Goal: Task Accomplishment & Management: Manage account settings

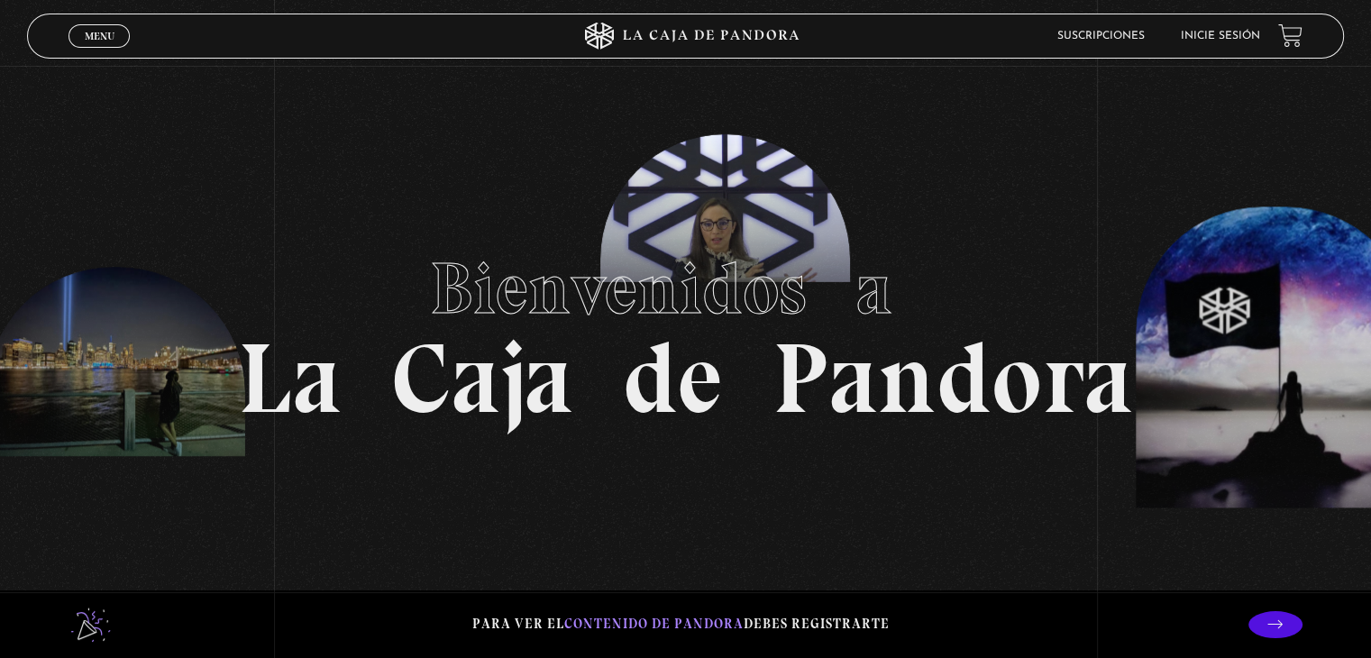
click at [1223, 36] on link "Inicie sesión" at bounding box center [1220, 36] width 79 height 11
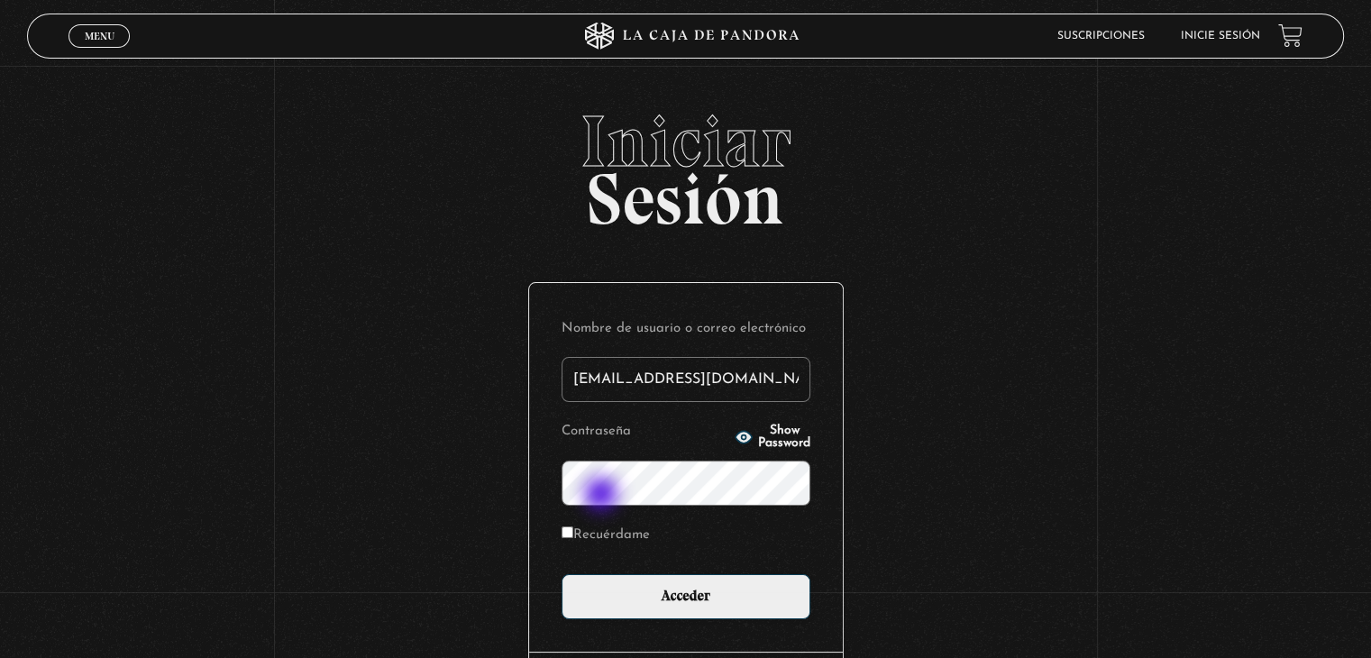
type input "juanjo19m89@gmail.com"
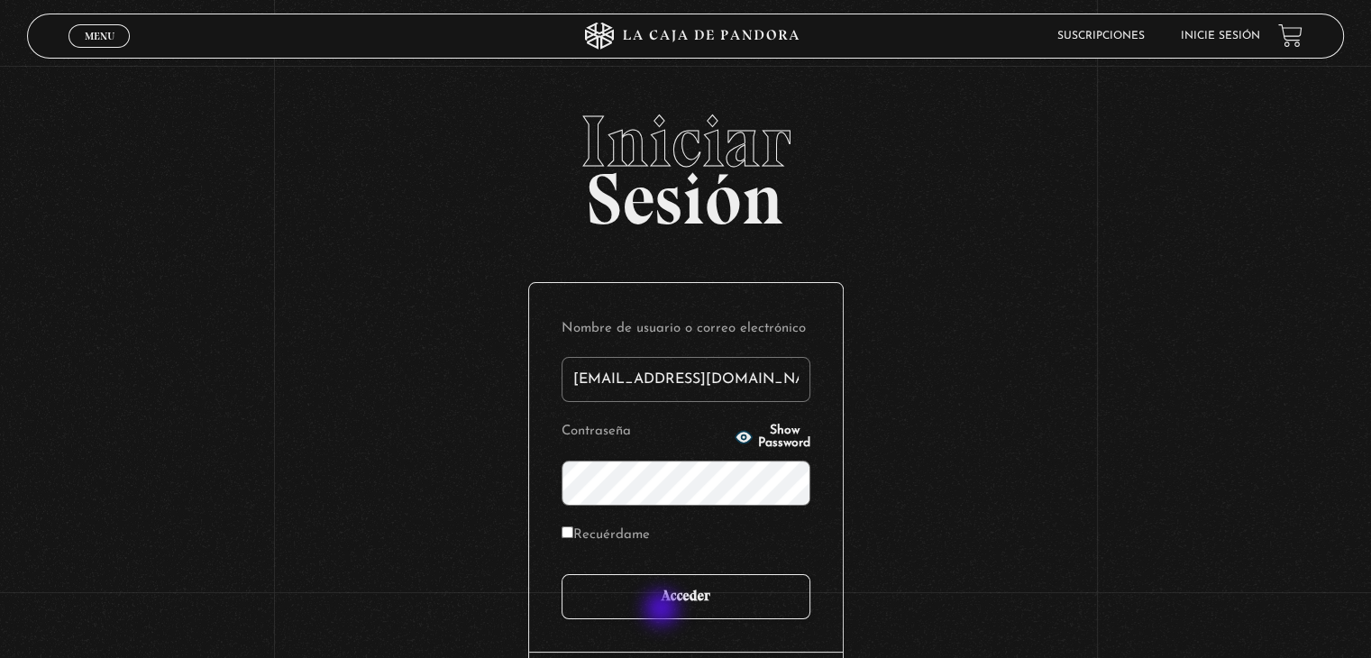
click at [663, 610] on input "Acceder" at bounding box center [686, 596] width 249 height 45
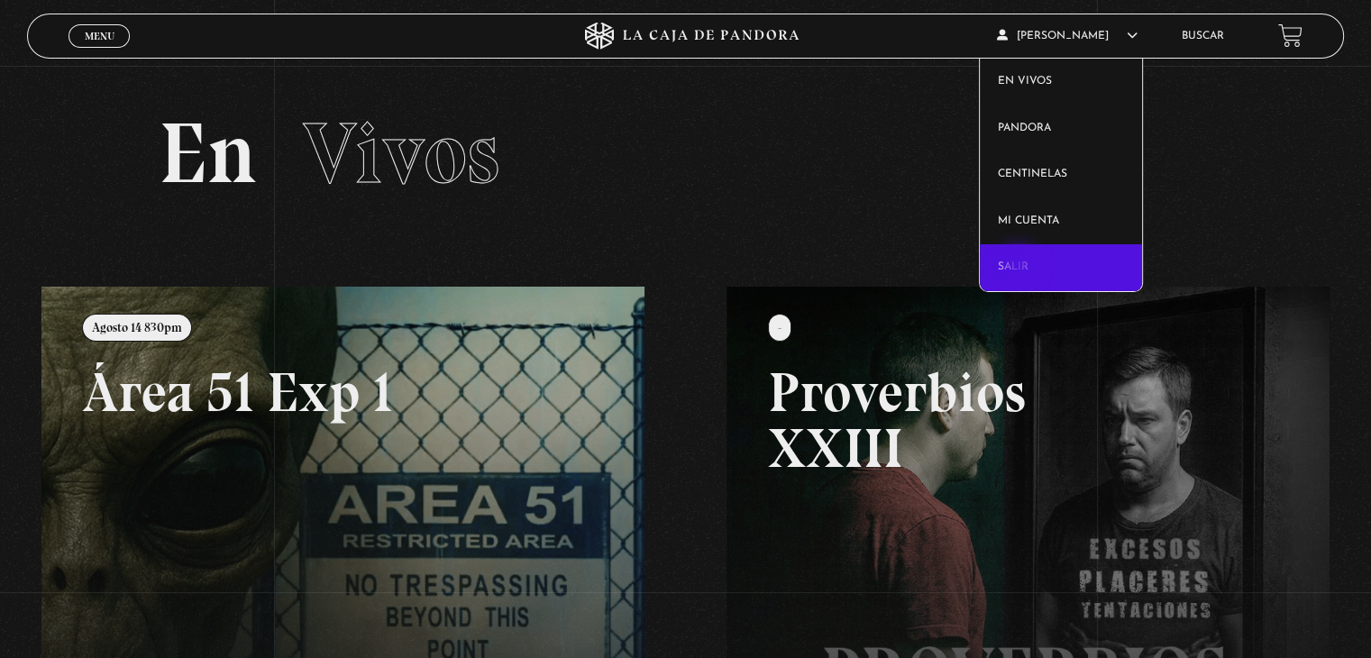
click at [1020, 266] on link "Salir" at bounding box center [1061, 267] width 163 height 47
